Goal: Book appointment/travel/reservation

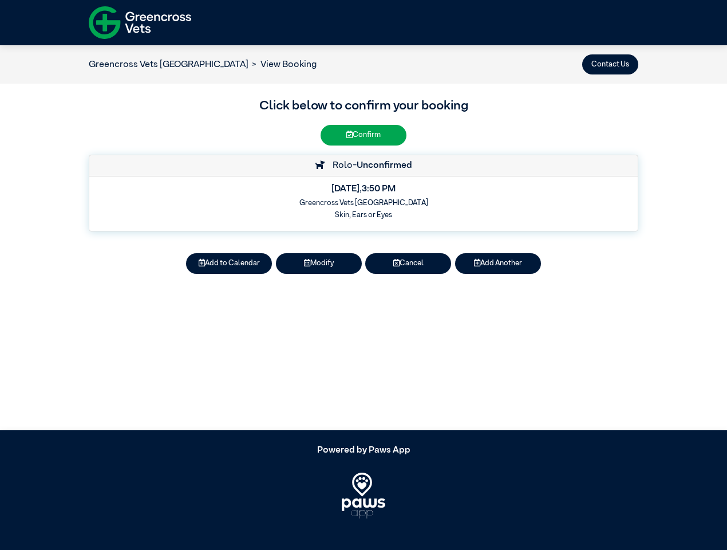
click at [610, 64] on button "Contact Us" at bounding box center [610, 64] width 56 height 20
click at [229, 263] on button "Add to Calendar" at bounding box center [229, 263] width 86 height 20
click at [319, 263] on article "Greencross Vets [GEOGRAPHIC_DATA] View Booking Contact Us Click below to confir…" at bounding box center [363, 237] width 727 height 385
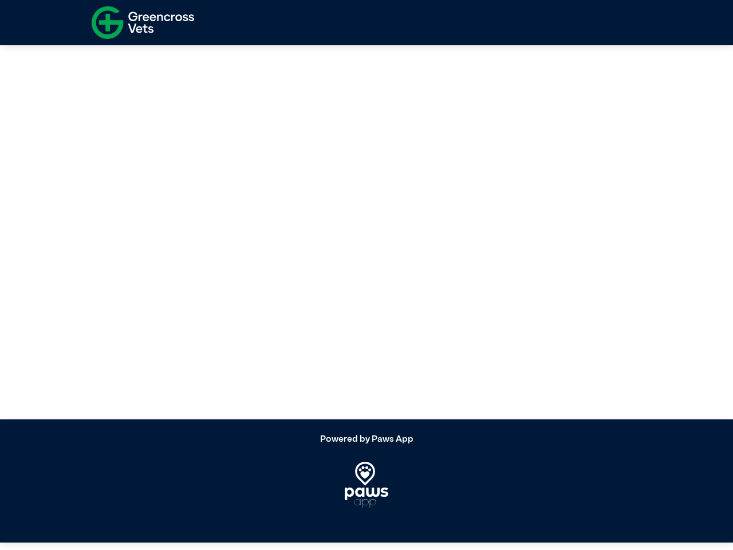
click at [408, 263] on article at bounding box center [366, 226] width 733 height 385
click at [498, 263] on article at bounding box center [366, 226] width 733 height 385
